Goal: Task Accomplishment & Management: Complete application form

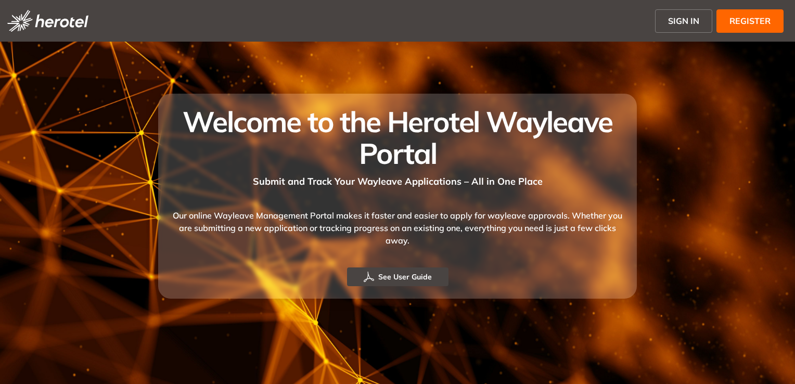
click at [697, 19] on span "SIGN IN" at bounding box center [683, 21] width 31 height 12
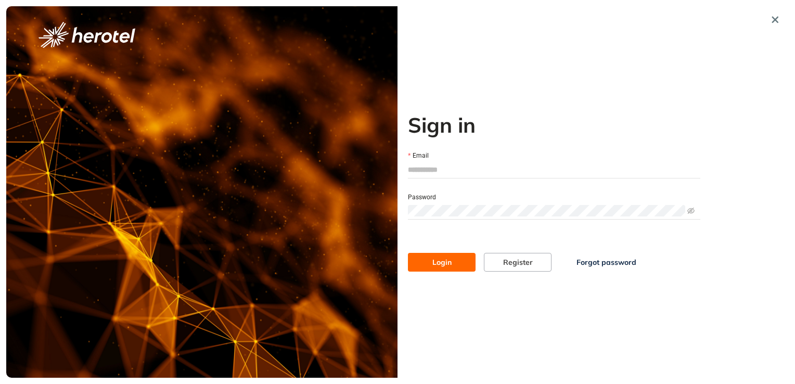
type input "**********"
click at [461, 263] on button "Login" at bounding box center [442, 262] width 68 height 19
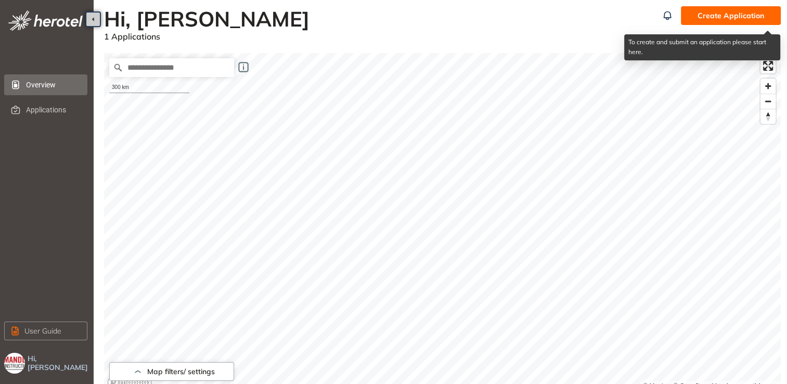
click at [733, 15] on span "Create Application" at bounding box center [731, 15] width 67 height 11
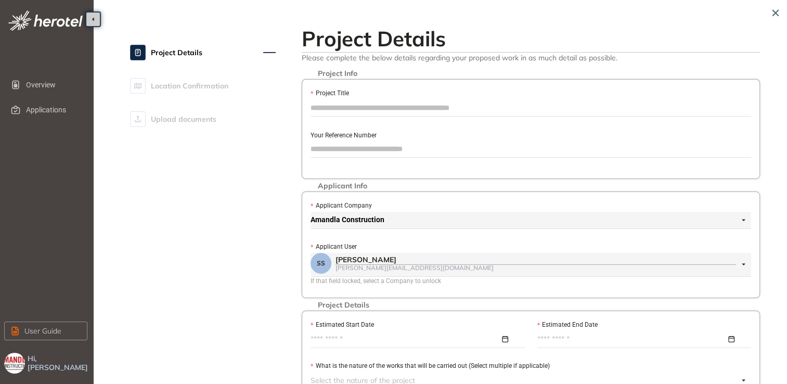
click at [348, 105] on input "Project Title" at bounding box center [531, 108] width 441 height 16
click at [345, 106] on input "Project Title" at bounding box center [531, 108] width 441 height 16
paste input "**********"
drag, startPoint x: 419, startPoint y: 110, endPoint x: 306, endPoint y: 112, distance: 113.5
click at [306, 112] on div "**********" at bounding box center [531, 129] width 458 height 100
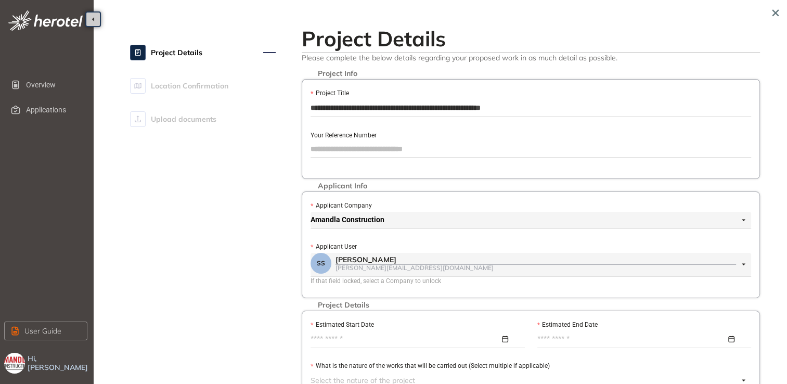
type input "**********"
click at [339, 150] on input "Your Reference Number" at bounding box center [531, 149] width 441 height 16
paste input "**********"
click at [743, 222] on span "Amandla Construction" at bounding box center [528, 220] width 435 height 17
click at [400, 222] on span "Amandla Construction" at bounding box center [528, 220] width 435 height 17
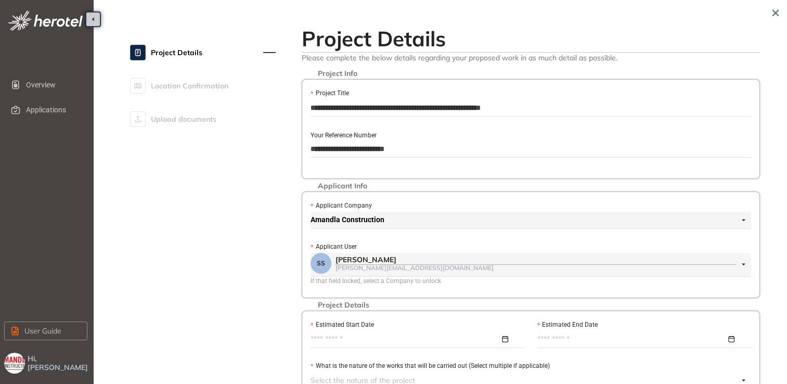
click at [385, 221] on span "Amandla Construction" at bounding box center [528, 220] width 435 height 17
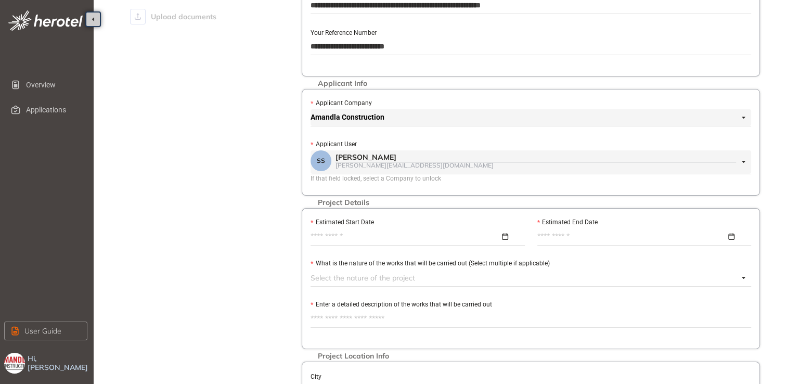
scroll to position [104, 0]
type input "**********"
click at [339, 234] on input "Estimated Start Date" at bounding box center [405, 234] width 189 height 11
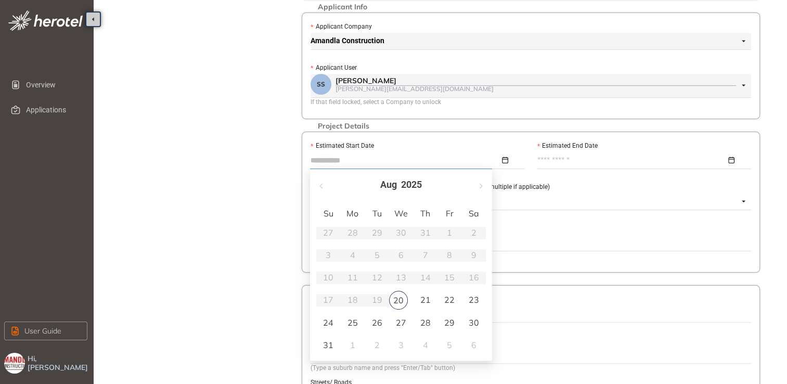
type input "**********"
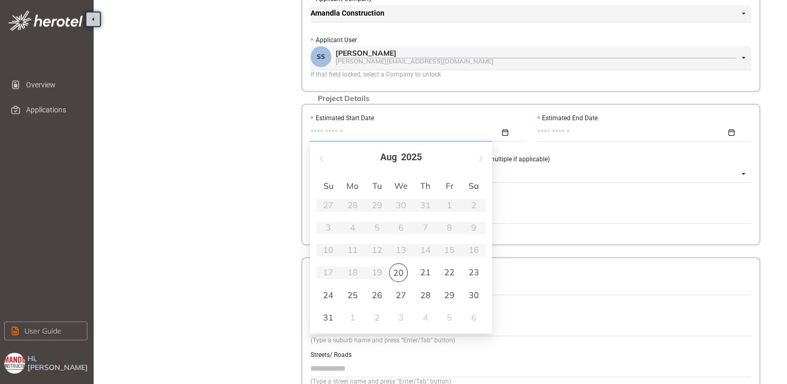
scroll to position [208, 0]
type input "**********"
click at [351, 314] on div "1" at bounding box center [353, 316] width 12 height 12
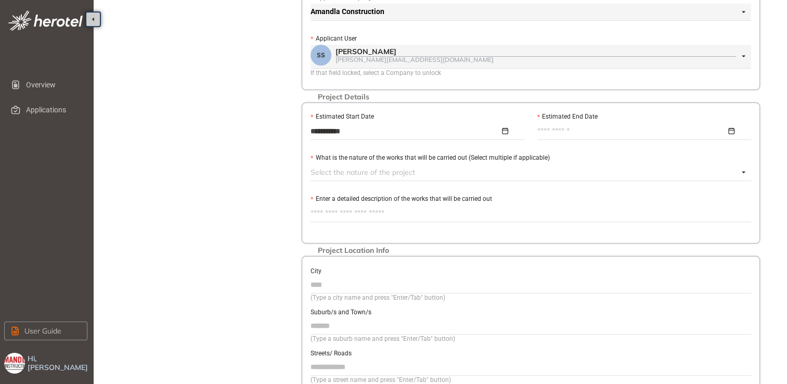
click at [734, 129] on div at bounding box center [642, 130] width 209 height 11
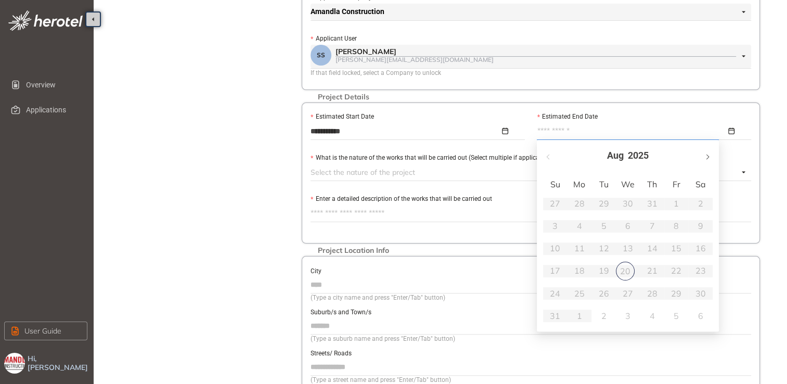
click at [707, 158] on span "button" at bounding box center [707, 156] width 5 height 5
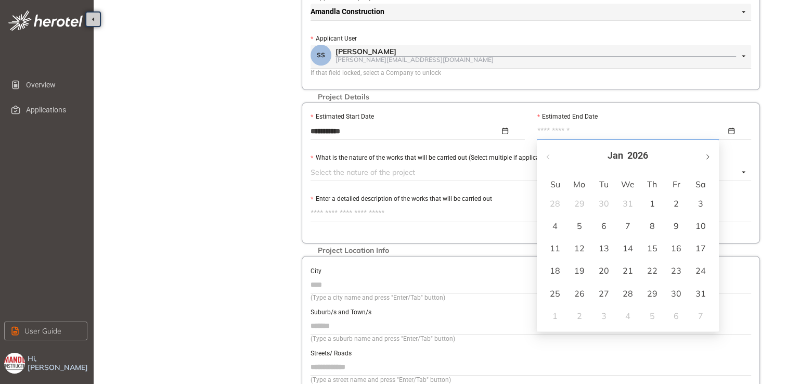
click at [707, 158] on span "button" at bounding box center [707, 156] width 5 height 5
type input "**********"
click at [710, 157] on button "button" at bounding box center [706, 155] width 11 height 21
type input "**********"
click at [559, 202] on div "1" at bounding box center [555, 203] width 12 height 12
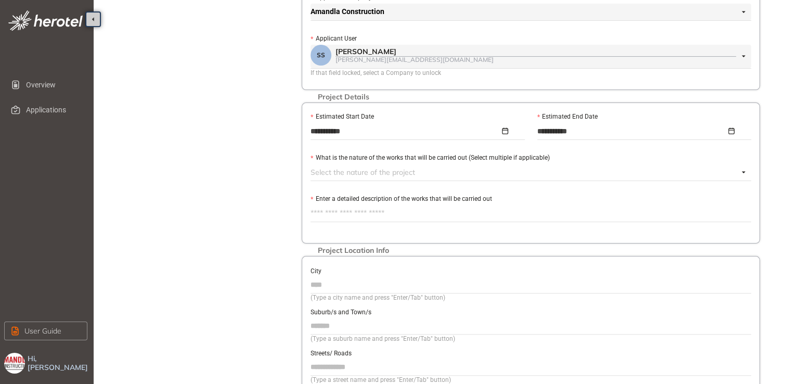
click at [368, 211] on textarea "Enter a detailed description of the works that will be carried out" at bounding box center [531, 213] width 441 height 17
paste textarea "**********"
type textarea "**********"
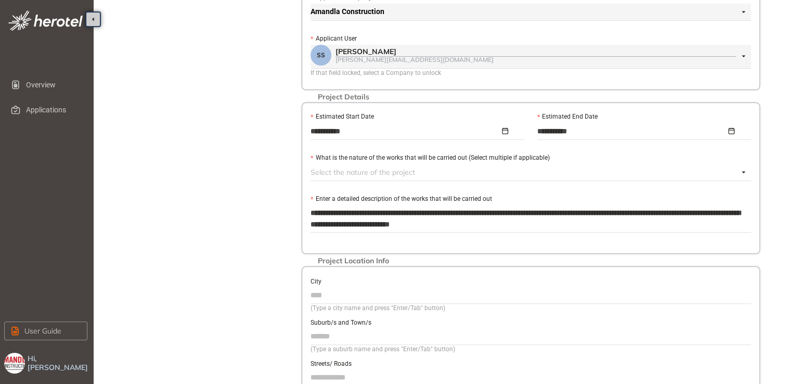
type textarea "**********"
click at [339, 294] on input "City" at bounding box center [531, 295] width 441 height 16
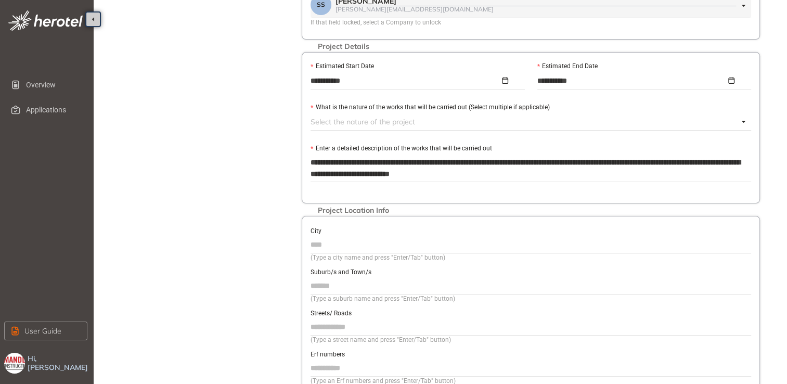
scroll to position [260, 0]
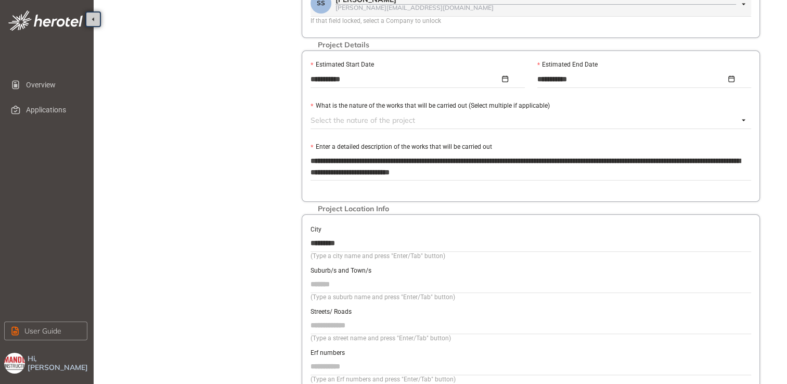
type input "*********"
click at [338, 279] on input "Suburb/s and Town/s" at bounding box center [531, 284] width 441 height 16
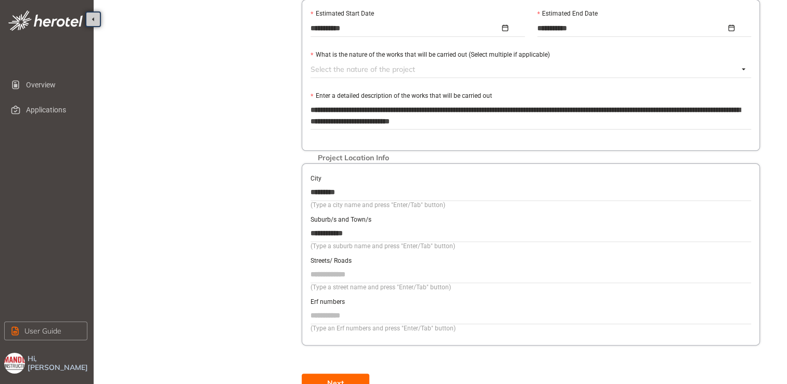
scroll to position [312, 0]
type input "**********"
click at [343, 273] on input "Streets/ Roads" at bounding box center [531, 273] width 441 height 16
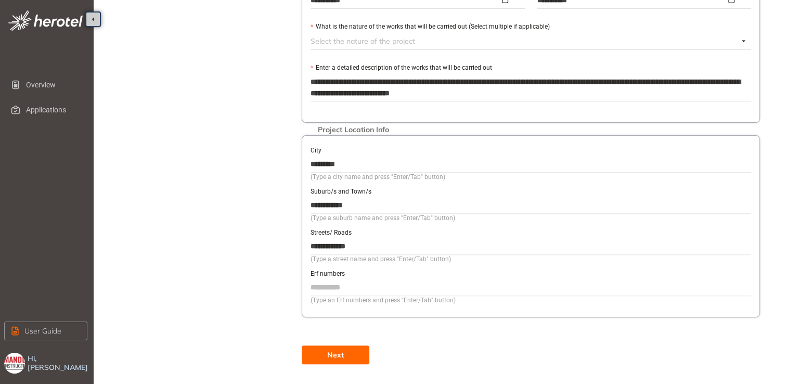
scroll to position [343, 0]
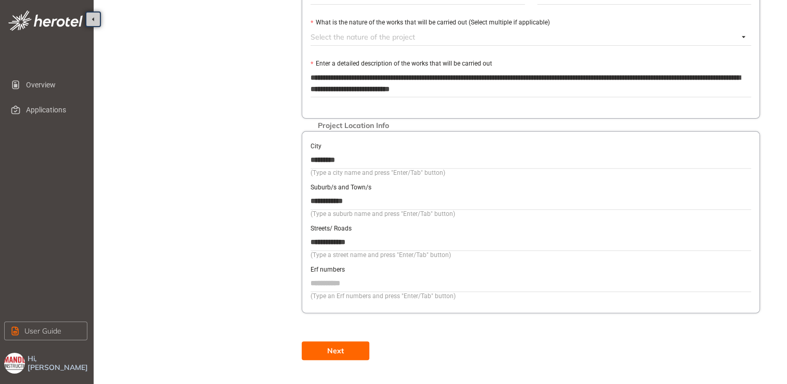
type input "**********"
click at [302, 341] on button "Next" at bounding box center [336, 350] width 68 height 19
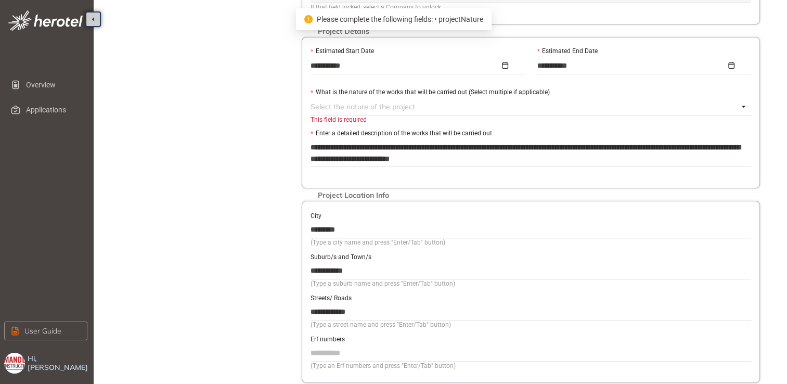
scroll to position [239, 0]
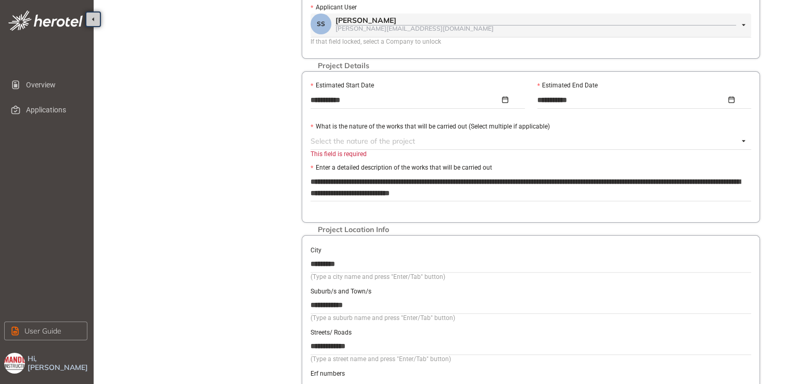
type textarea "**********"
click at [402, 138] on div at bounding box center [525, 141] width 428 height 12
type textarea "**********"
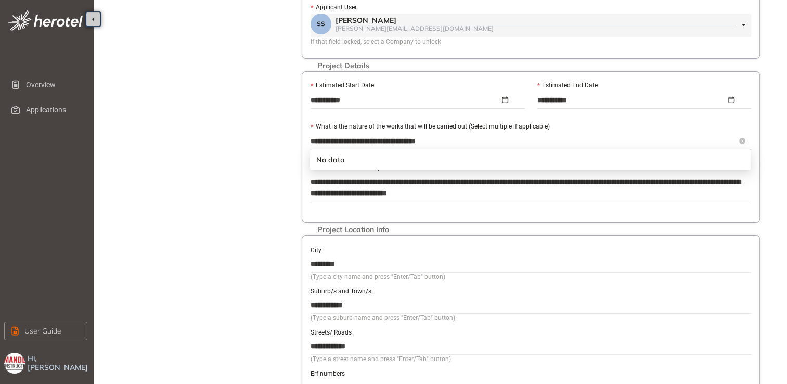
scroll to position [0, 1]
type input "**********"
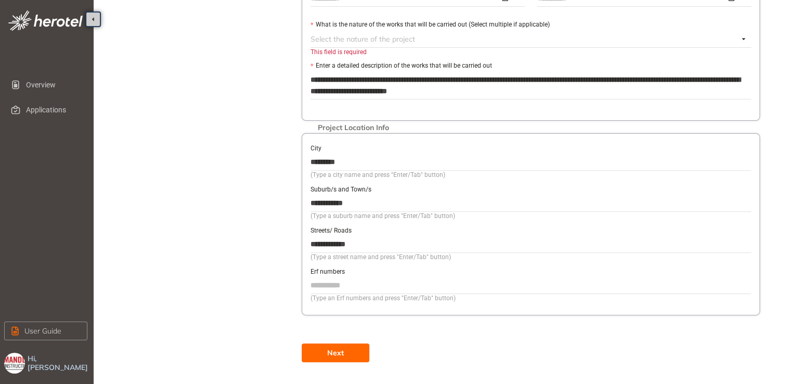
scroll to position [343, 0]
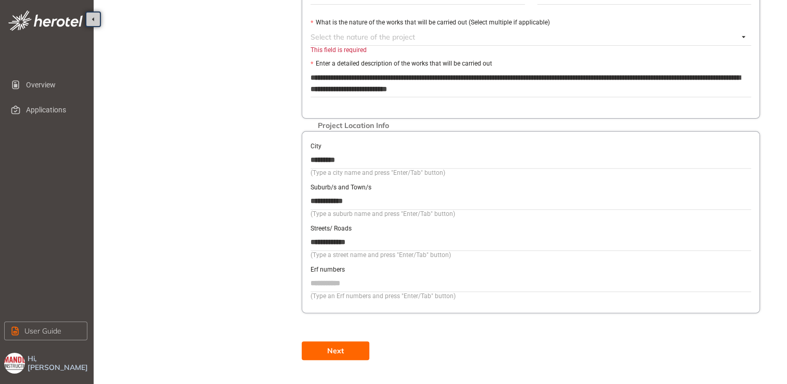
click at [346, 345] on button "Next" at bounding box center [336, 350] width 68 height 19
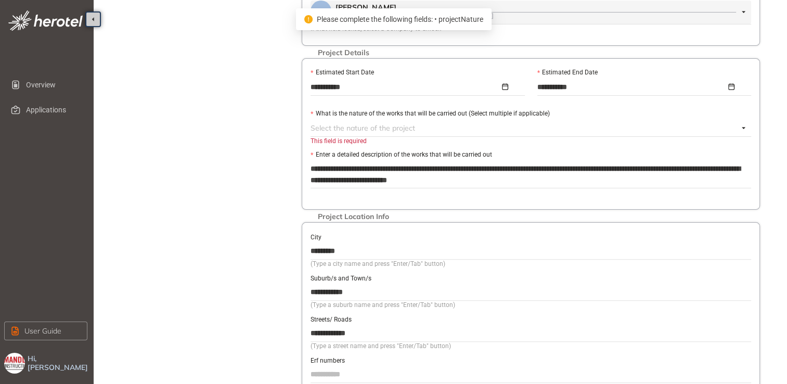
scroll to position [239, 0]
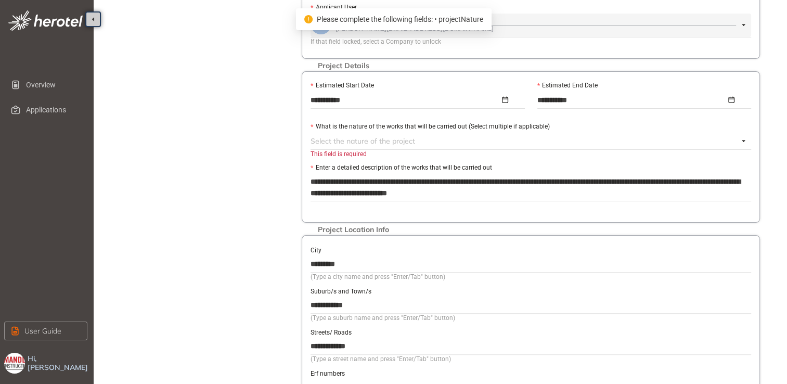
click at [356, 136] on div at bounding box center [525, 141] width 428 height 12
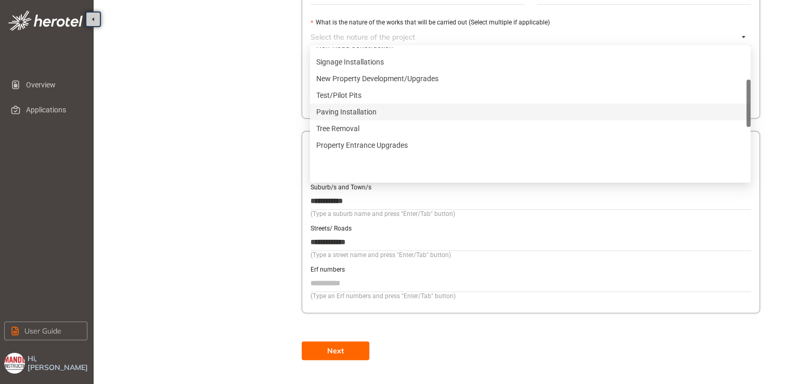
scroll to position [125, 0]
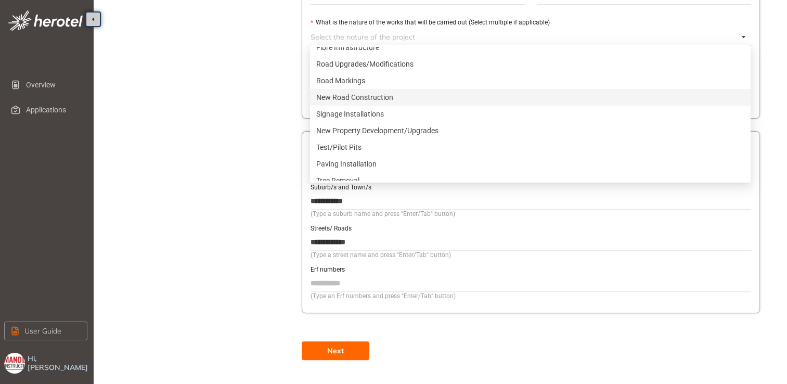
click at [366, 96] on div "New Road Construction" at bounding box center [530, 97] width 428 height 11
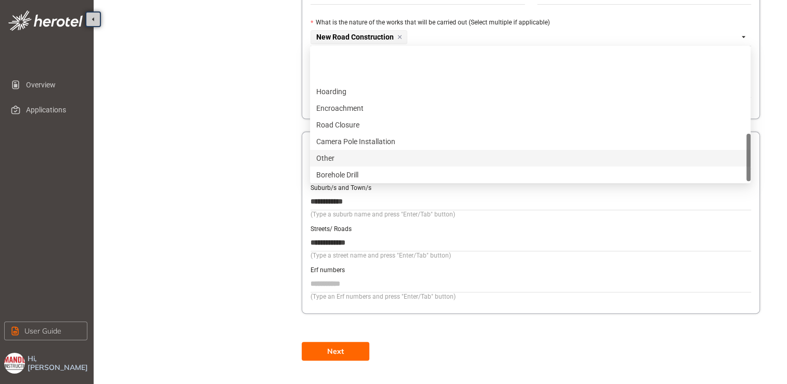
scroll to position [333, 0]
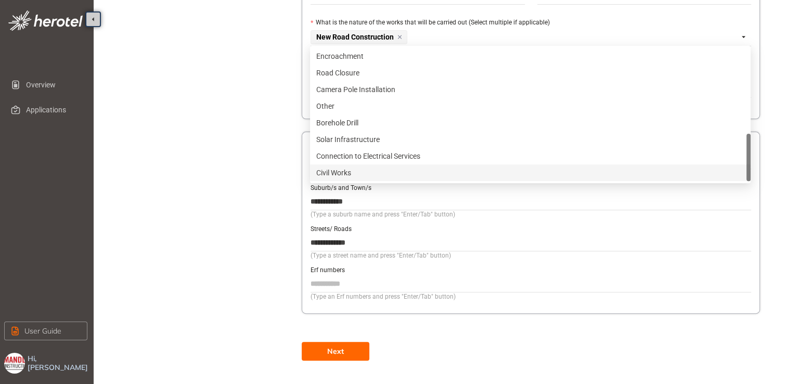
click at [358, 172] on div "Civil Works" at bounding box center [530, 172] width 428 height 11
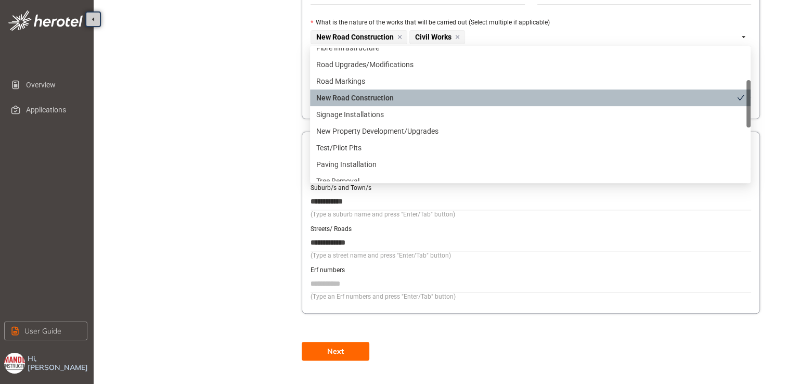
scroll to position [73, 0]
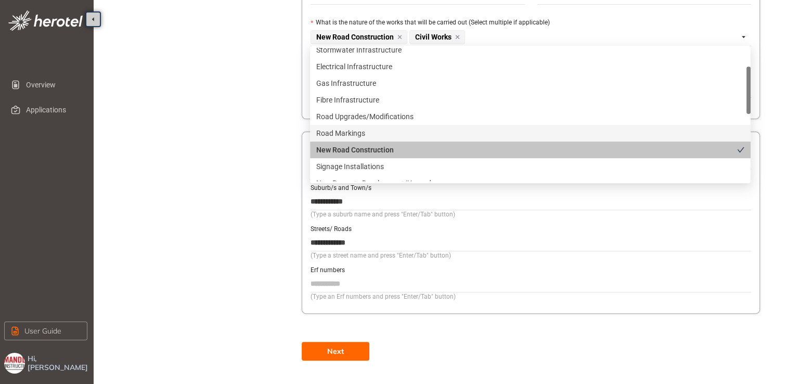
click at [361, 132] on div "Road Markings" at bounding box center [530, 132] width 428 height 11
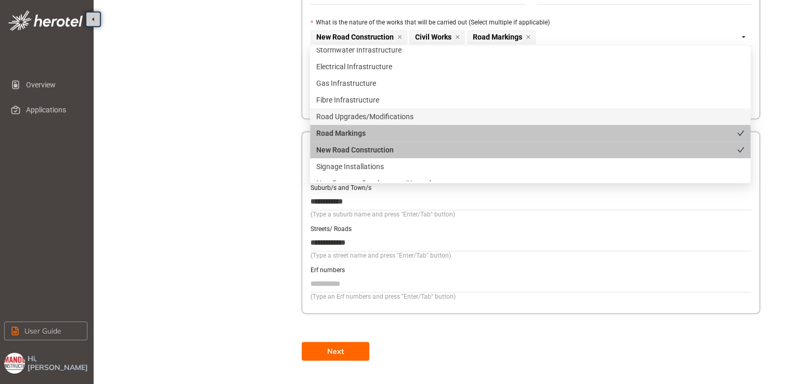
click at [363, 116] on div "Road Upgrades/Modifications" at bounding box center [530, 116] width 428 height 11
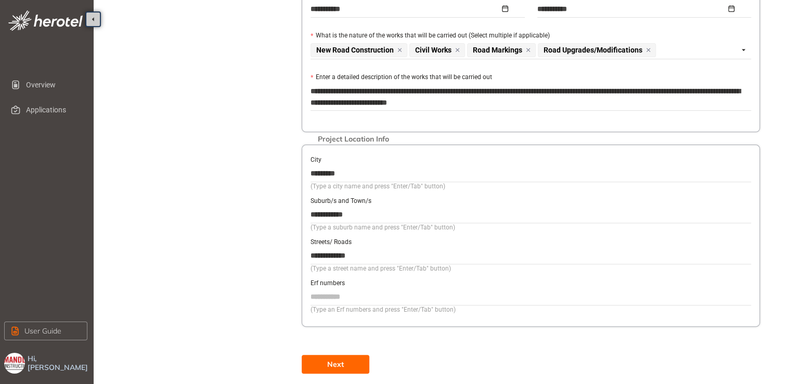
scroll to position [343, 0]
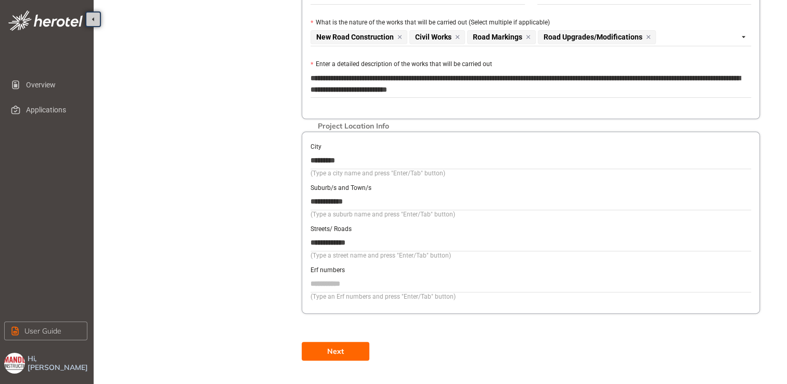
click at [338, 346] on span "Next" at bounding box center [335, 351] width 17 height 11
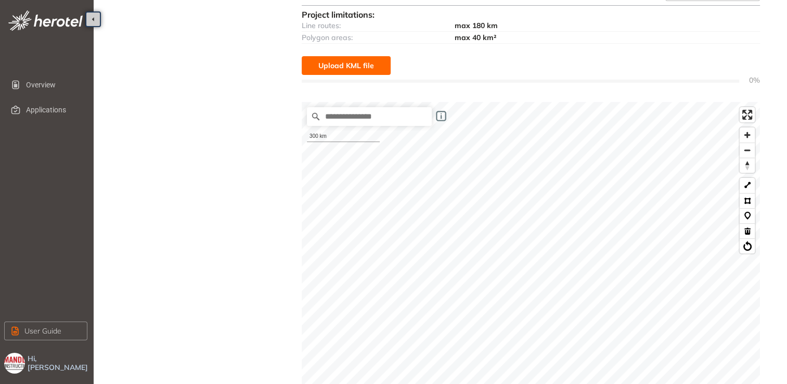
scroll to position [156, 0]
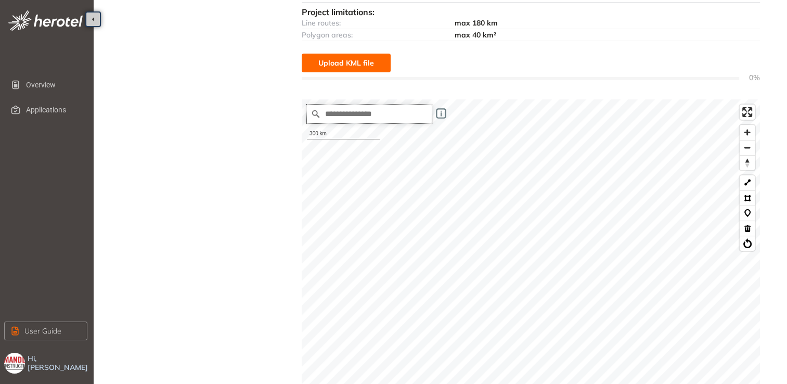
click at [367, 115] on input "Search place..." at bounding box center [369, 114] width 125 height 19
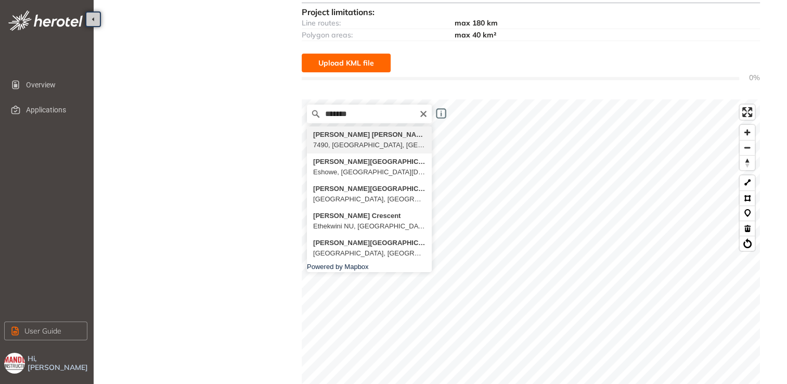
type input "**********"
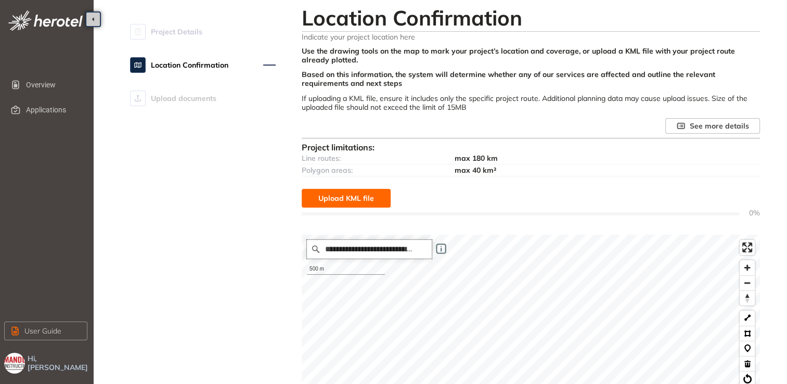
scroll to position [18, 0]
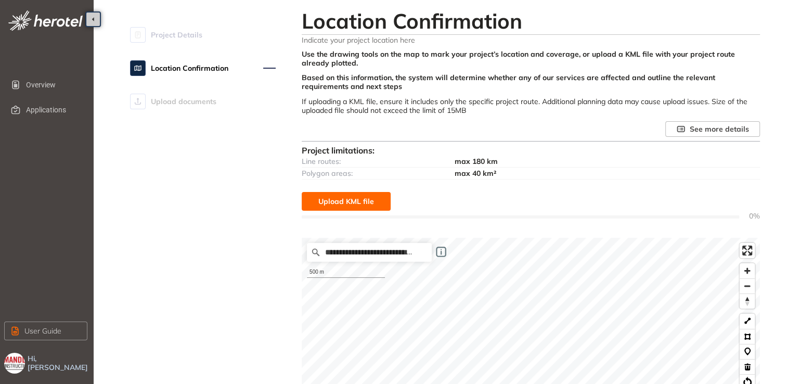
click at [339, 198] on span "Upload KML file" at bounding box center [346, 201] width 56 height 11
click at [358, 201] on span "Upload KML file" at bounding box center [346, 201] width 56 height 11
click at [354, 200] on span "Upload KML file" at bounding box center [346, 201] width 56 height 11
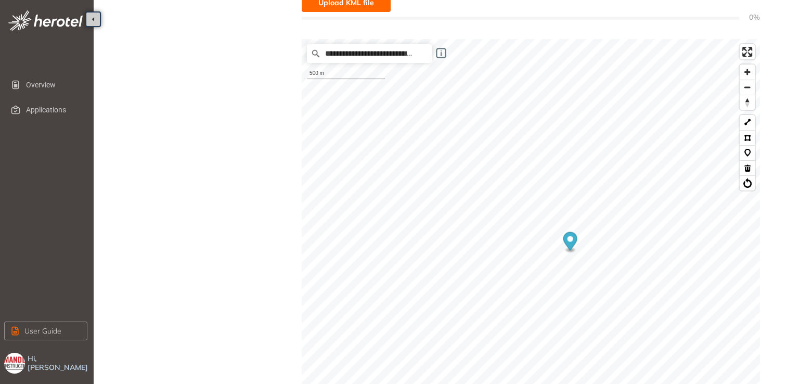
scroll to position [226, 0]
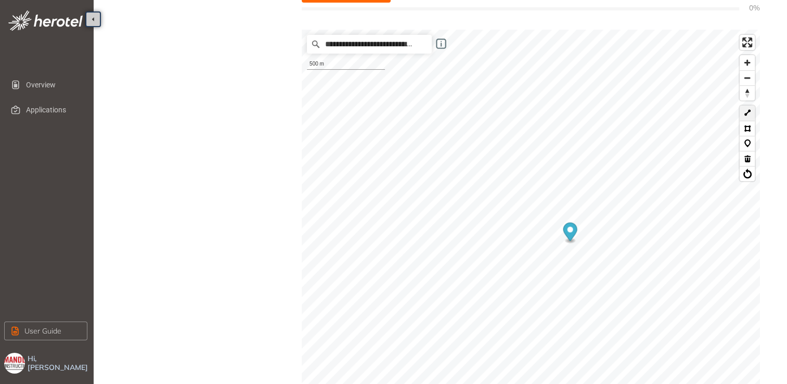
click at [747, 112] on button at bounding box center [747, 113] width 15 height 15
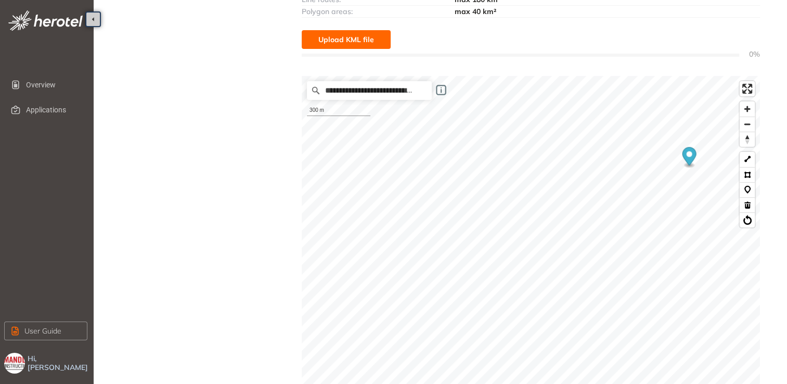
scroll to position [178, 0]
click at [746, 160] on button at bounding box center [747, 160] width 15 height 15
click at [749, 157] on button at bounding box center [747, 160] width 15 height 15
click at [745, 160] on button at bounding box center [747, 160] width 15 height 15
click at [747, 159] on button at bounding box center [747, 160] width 15 height 15
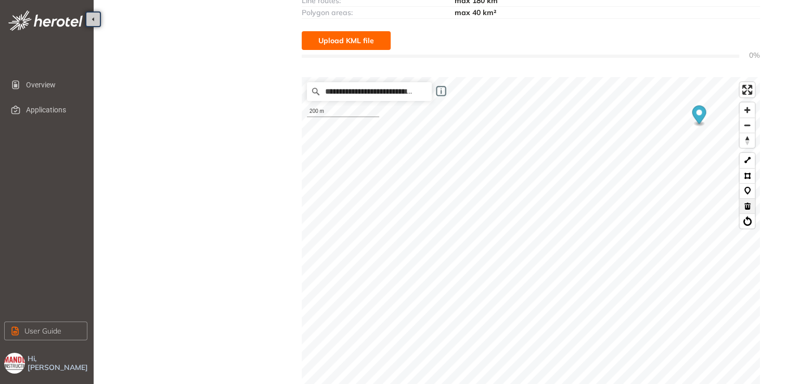
click at [747, 203] on button at bounding box center [747, 205] width 15 height 15
click at [745, 157] on button at bounding box center [747, 160] width 15 height 15
click at [750, 159] on button at bounding box center [747, 160] width 15 height 15
click at [749, 160] on button at bounding box center [747, 160] width 15 height 15
click at [748, 161] on button at bounding box center [747, 160] width 15 height 15
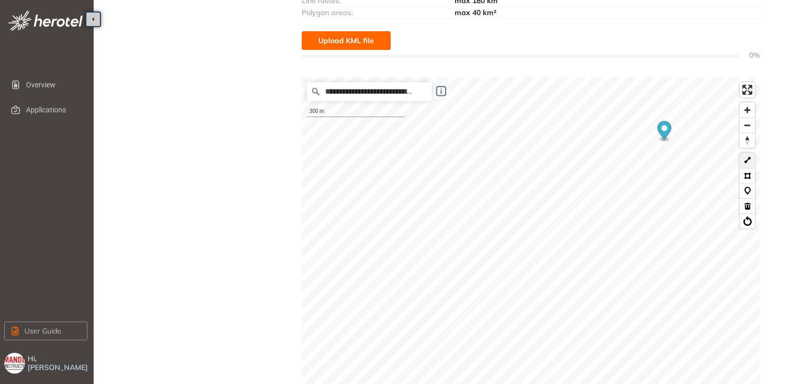
click at [747, 159] on button at bounding box center [747, 160] width 15 height 15
click at [752, 160] on button at bounding box center [747, 160] width 15 height 15
click at [745, 159] on button at bounding box center [747, 160] width 15 height 15
click at [747, 157] on button at bounding box center [747, 160] width 15 height 15
click at [746, 161] on button at bounding box center [747, 160] width 15 height 15
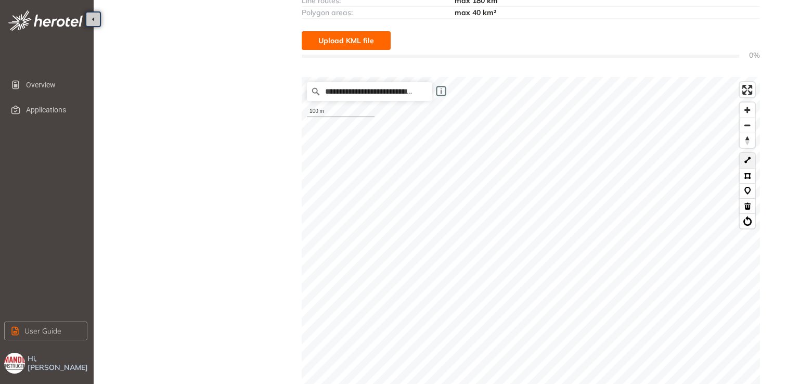
click at [749, 160] on button at bounding box center [747, 160] width 15 height 15
click at [749, 159] on button at bounding box center [747, 160] width 15 height 15
click at [749, 155] on button at bounding box center [747, 160] width 15 height 15
click at [744, 161] on button at bounding box center [747, 160] width 15 height 15
click at [750, 161] on button at bounding box center [747, 160] width 15 height 15
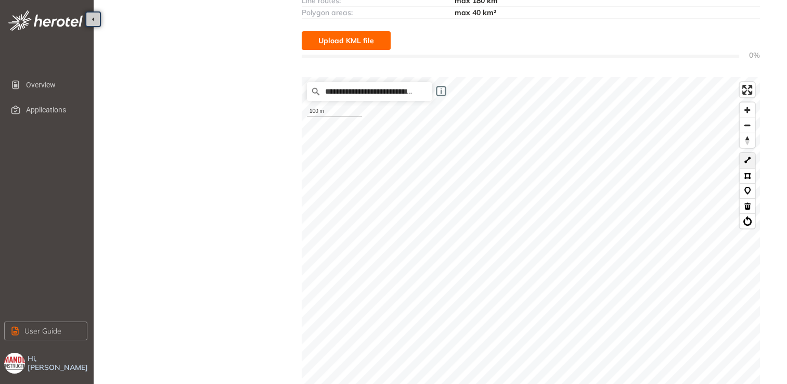
click at [747, 160] on button at bounding box center [747, 160] width 15 height 15
click at [748, 159] on button at bounding box center [747, 160] width 15 height 15
click at [749, 157] on button at bounding box center [747, 160] width 15 height 15
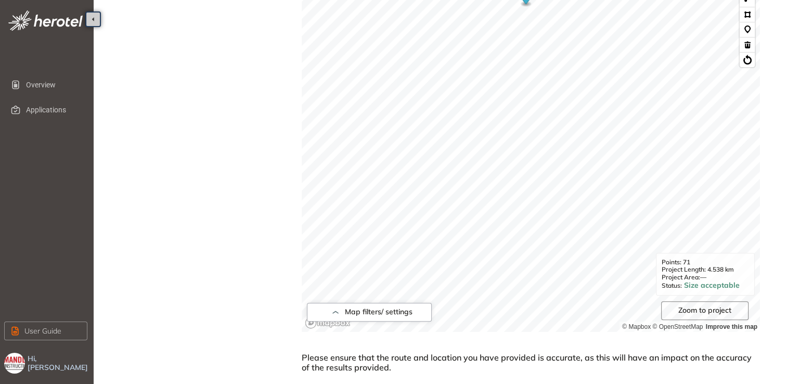
scroll to position [385, 0]
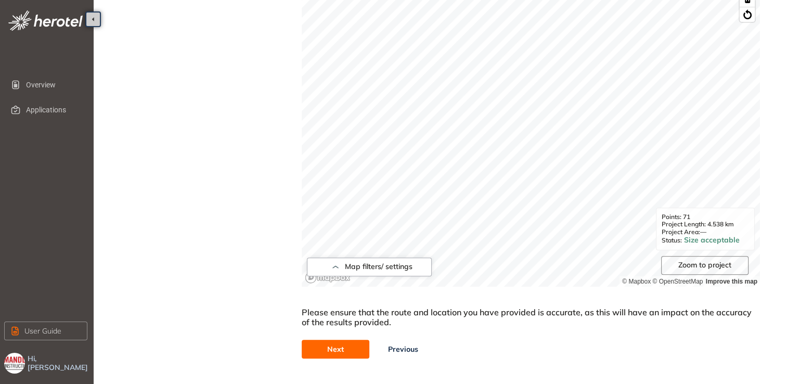
click at [349, 349] on button "Next" at bounding box center [336, 349] width 68 height 19
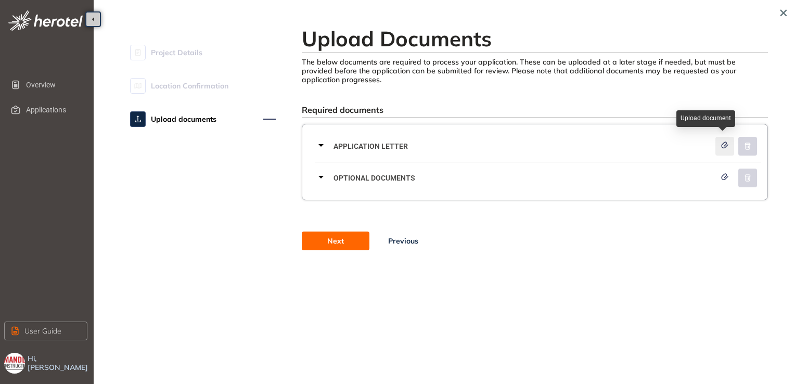
click at [722, 144] on icon "button" at bounding box center [725, 145] width 6 height 6
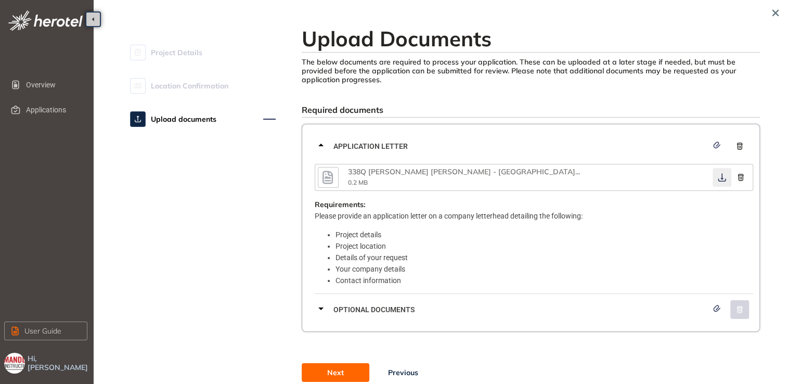
click at [722, 177] on icon "button" at bounding box center [722, 178] width 8 height 8
click at [718, 143] on icon "button" at bounding box center [717, 145] width 10 height 7
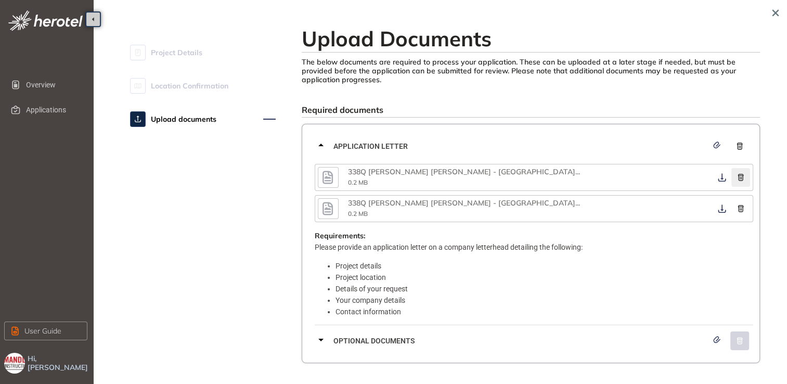
click at [741, 178] on icon "button" at bounding box center [741, 177] width 10 height 7
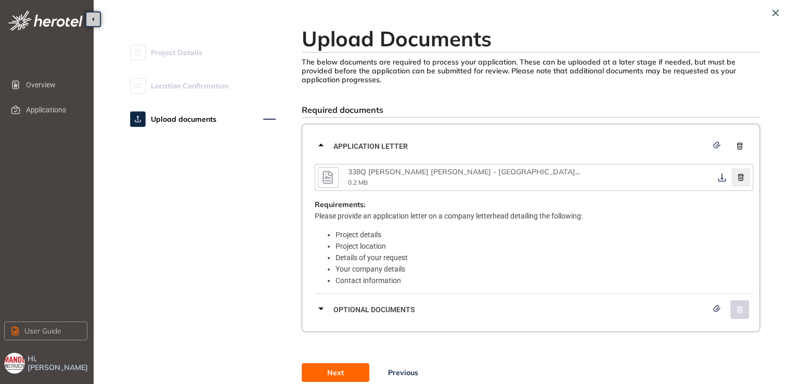
click at [743, 174] on icon "button" at bounding box center [741, 177] width 10 height 7
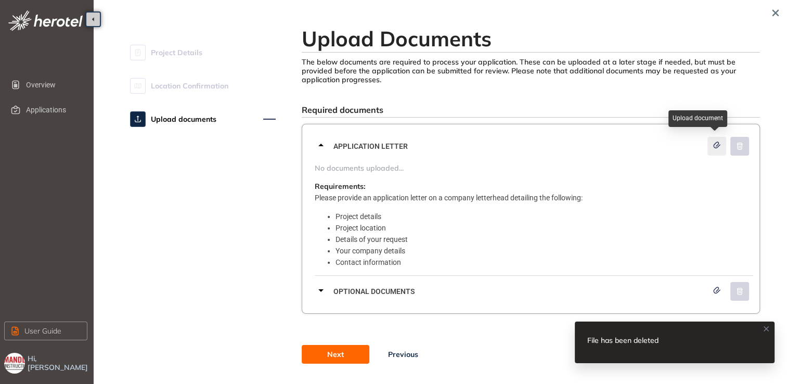
click at [713, 145] on icon "button" at bounding box center [717, 145] width 10 height 7
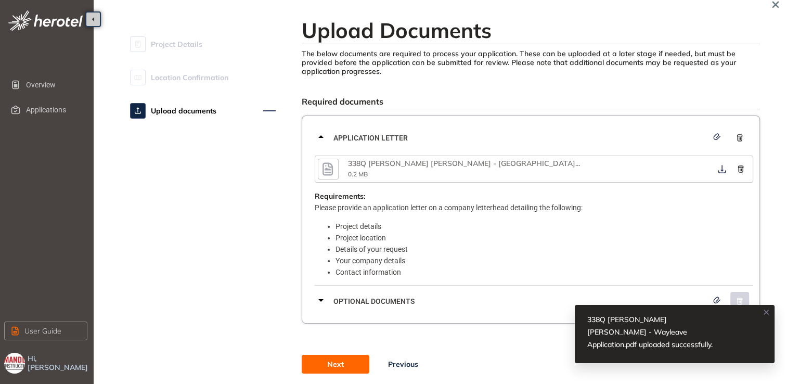
scroll to position [14, 0]
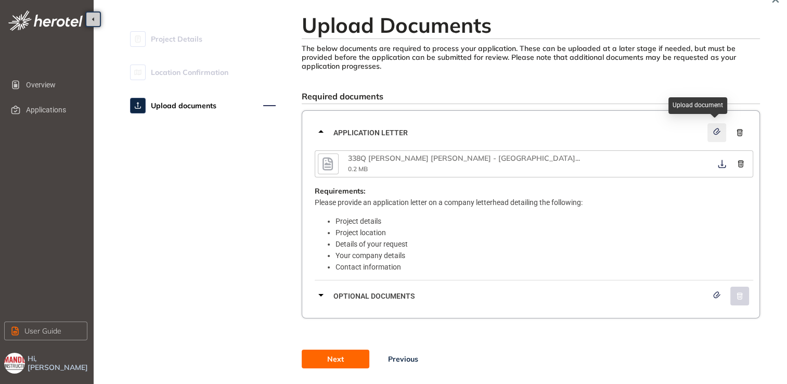
click at [718, 132] on icon "button" at bounding box center [717, 131] width 10 height 7
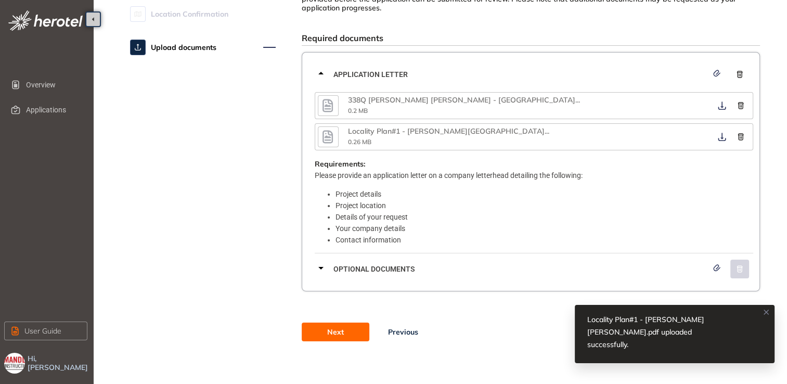
scroll to position [75, 0]
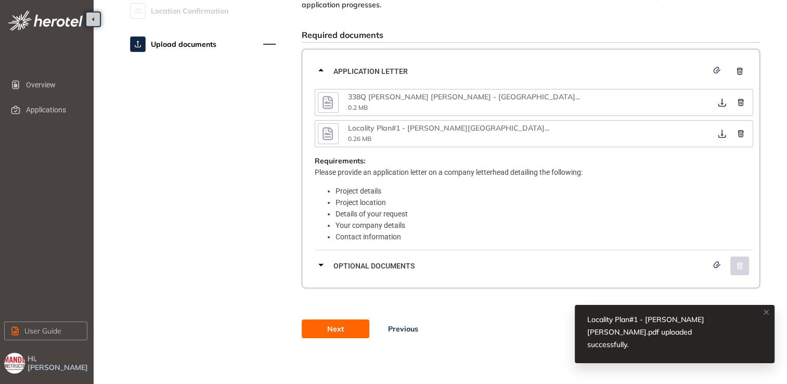
click at [349, 325] on button "Next" at bounding box center [336, 329] width 68 height 19
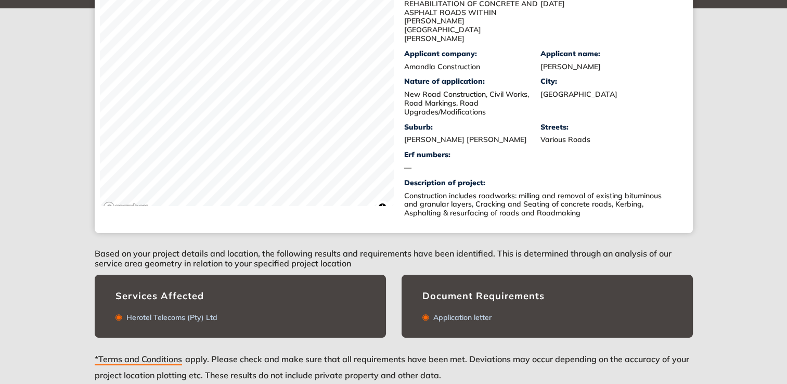
scroll to position [209, 0]
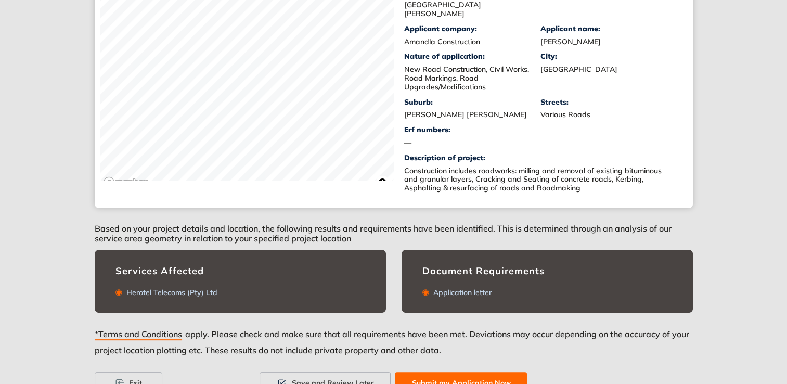
click at [445, 377] on span "Submit my Application Now" at bounding box center [461, 382] width 99 height 11
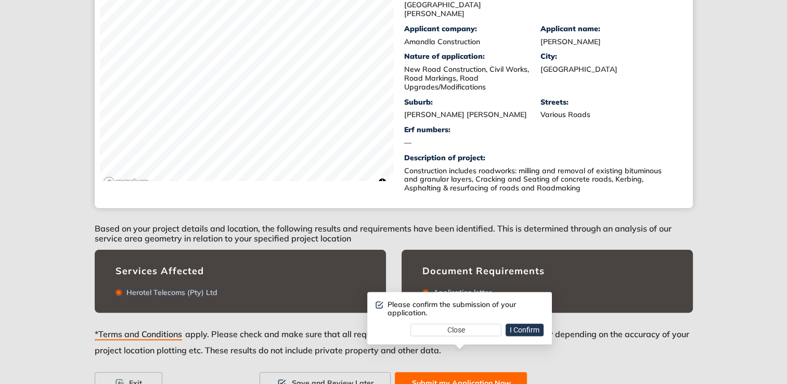
click at [522, 330] on span "I Confirm" at bounding box center [525, 329] width 30 height 11
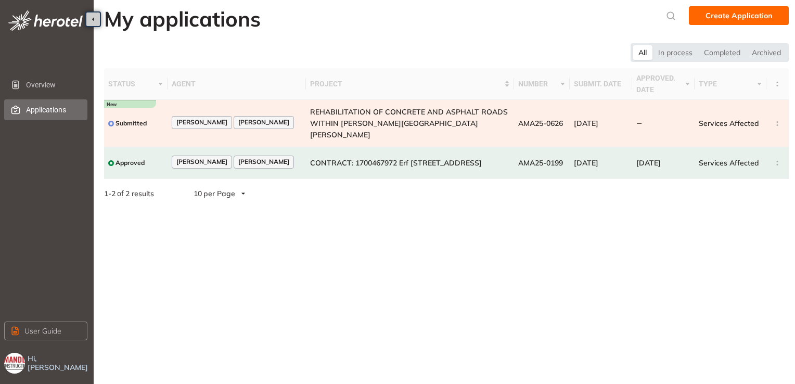
click at [779, 114] on td at bounding box center [778, 123] width 22 height 47
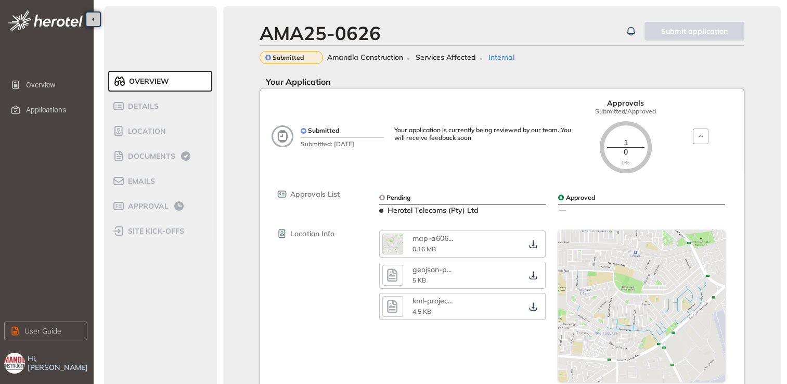
click at [761, 121] on div "AMA25-0626 Submit application Submitted Amandla Construction Services Affected …" at bounding box center [502, 334] width 558 height 656
